Goal: Task Accomplishment & Management: Manage account settings

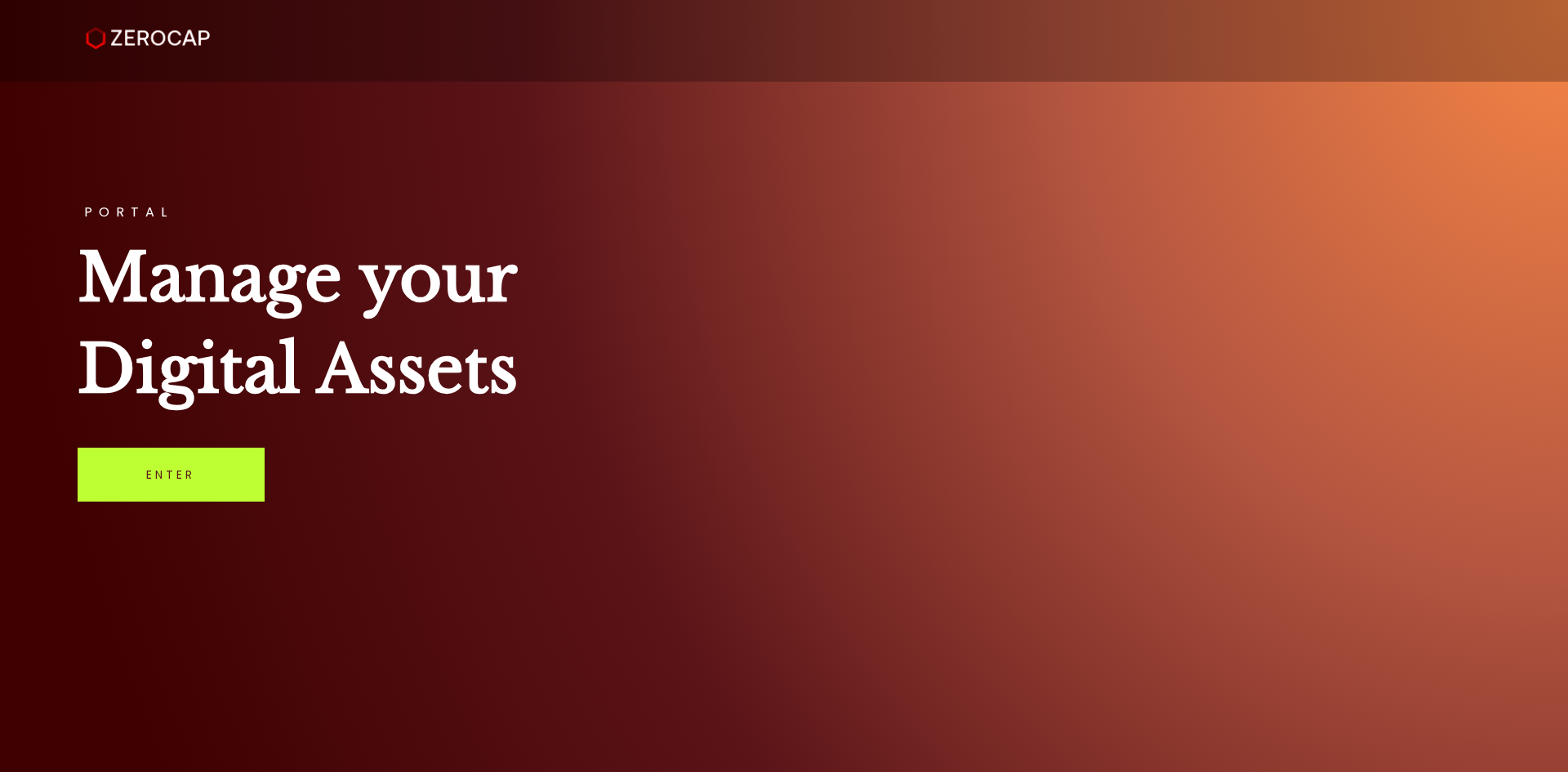
click at [238, 476] on link "Enter" at bounding box center [171, 474] width 187 height 54
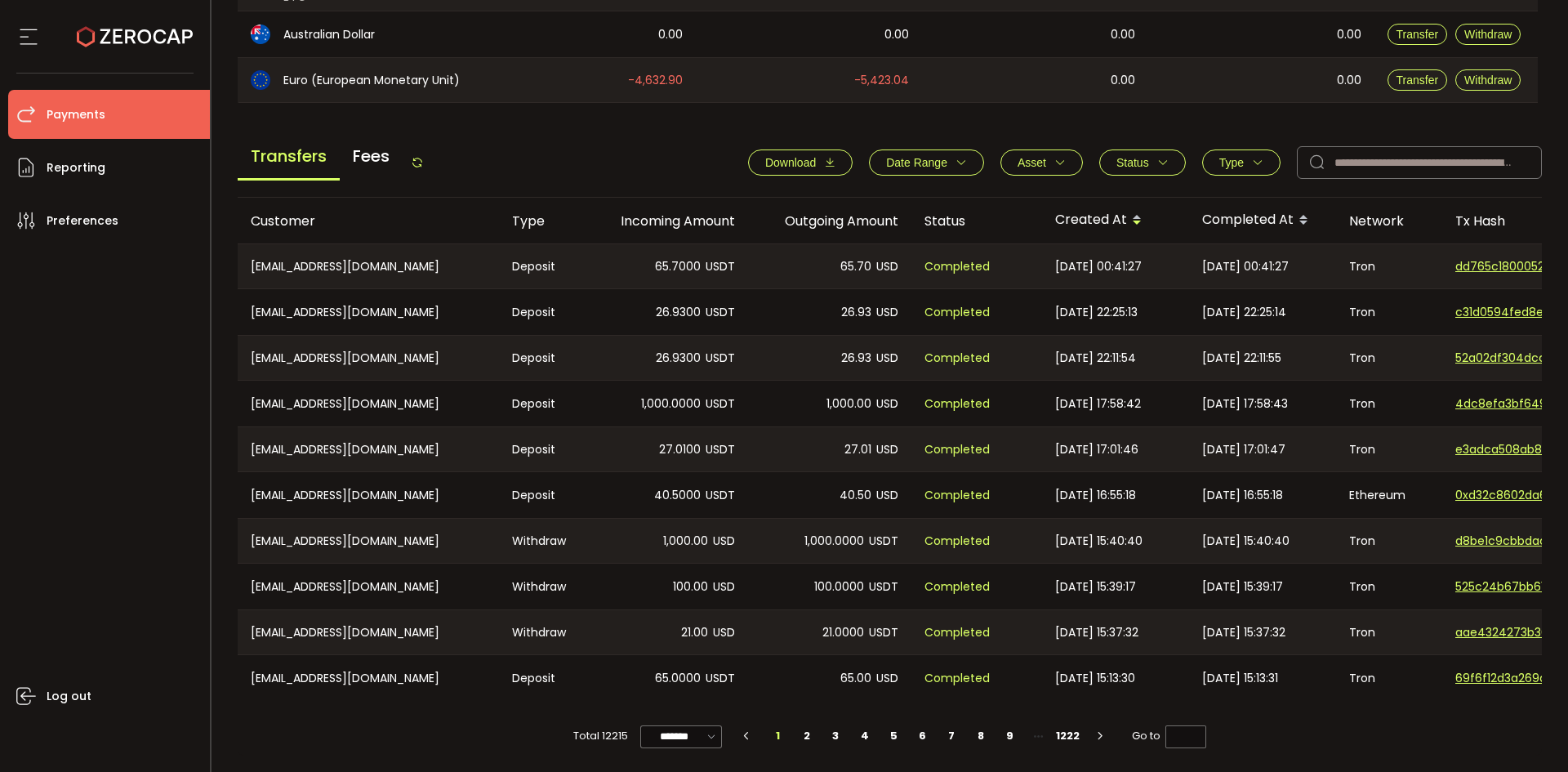
click at [424, 156] on icon at bounding box center [416, 162] width 13 height 13
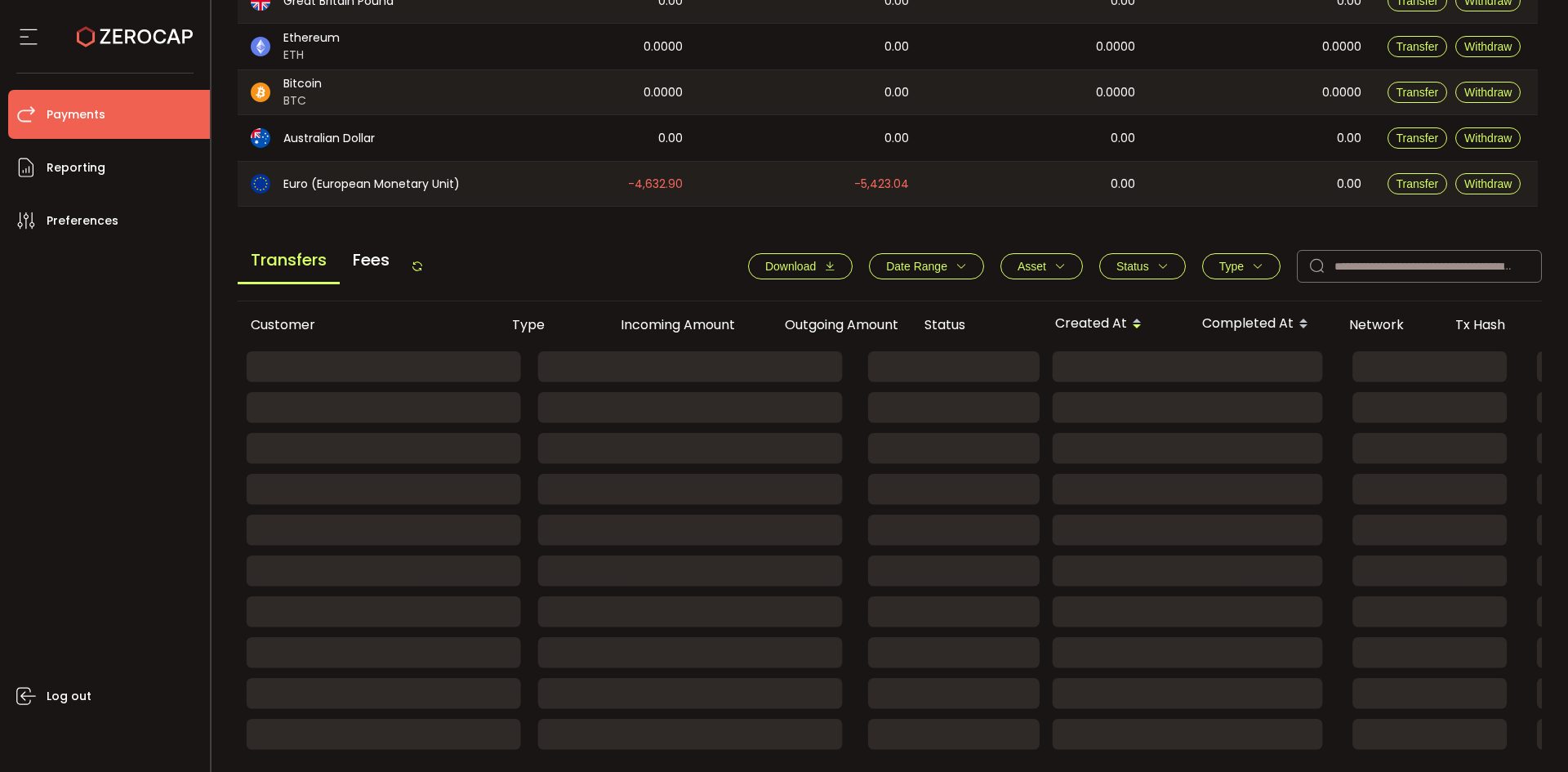
scroll to position [553, 0]
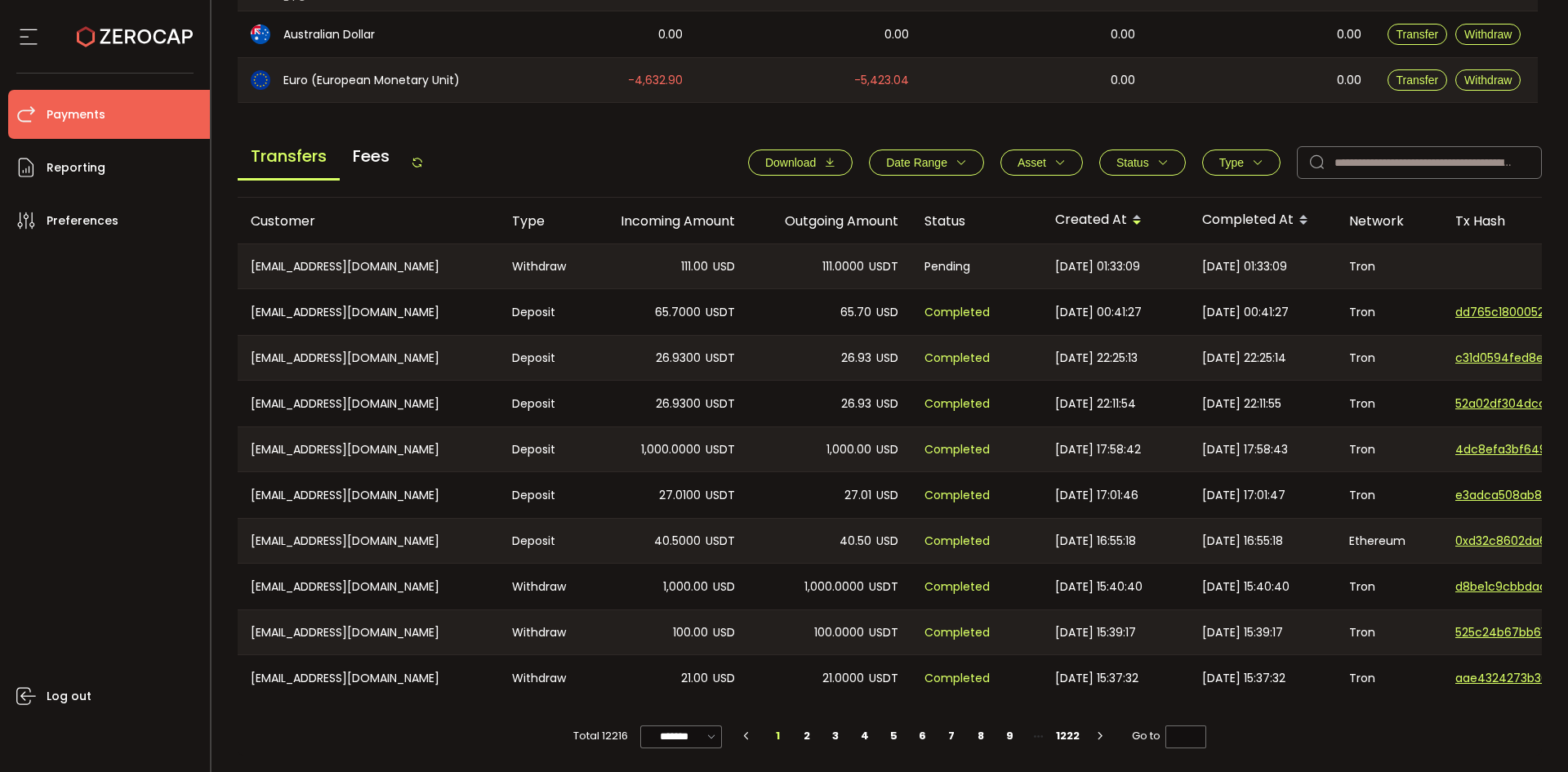
click at [418, 156] on icon at bounding box center [416, 162] width 13 height 13
click at [424, 158] on icon at bounding box center [416, 162] width 13 height 13
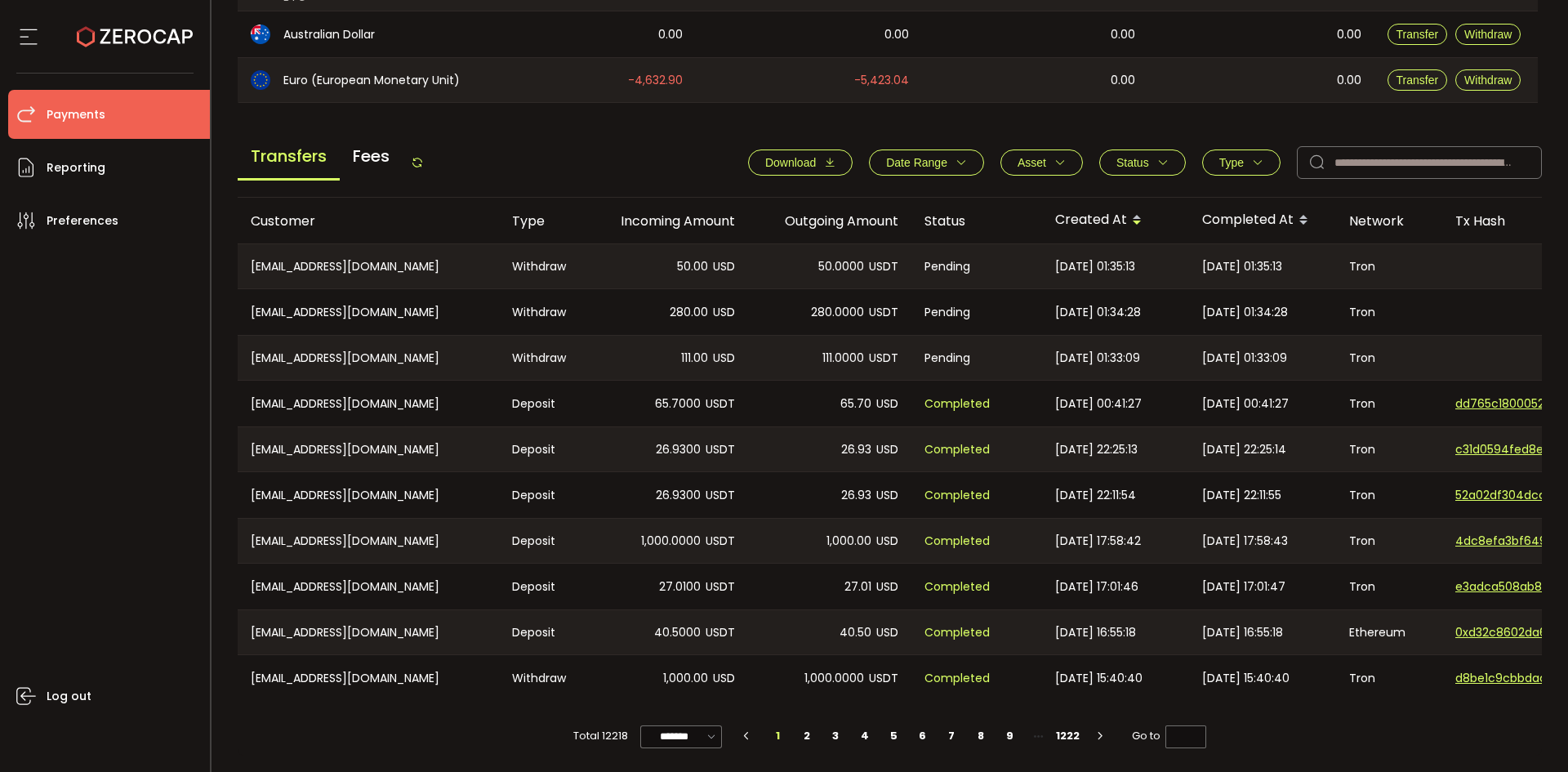
click at [422, 158] on icon at bounding box center [416, 162] width 13 height 13
click at [422, 156] on icon at bounding box center [416, 162] width 13 height 13
